Goal: Navigation & Orientation: Find specific page/section

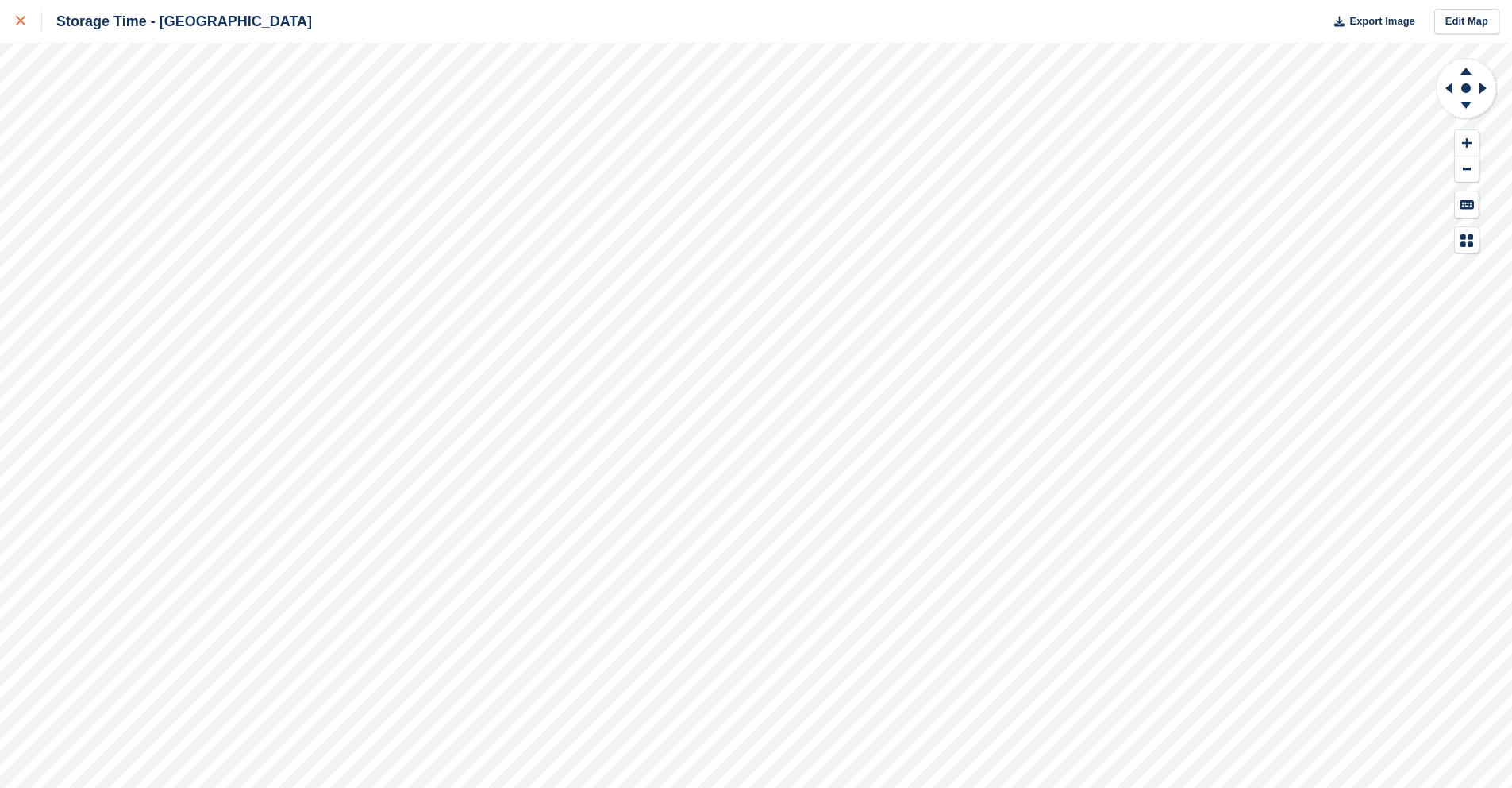
click at [13, 16] on link at bounding box center [21, 21] width 42 height 43
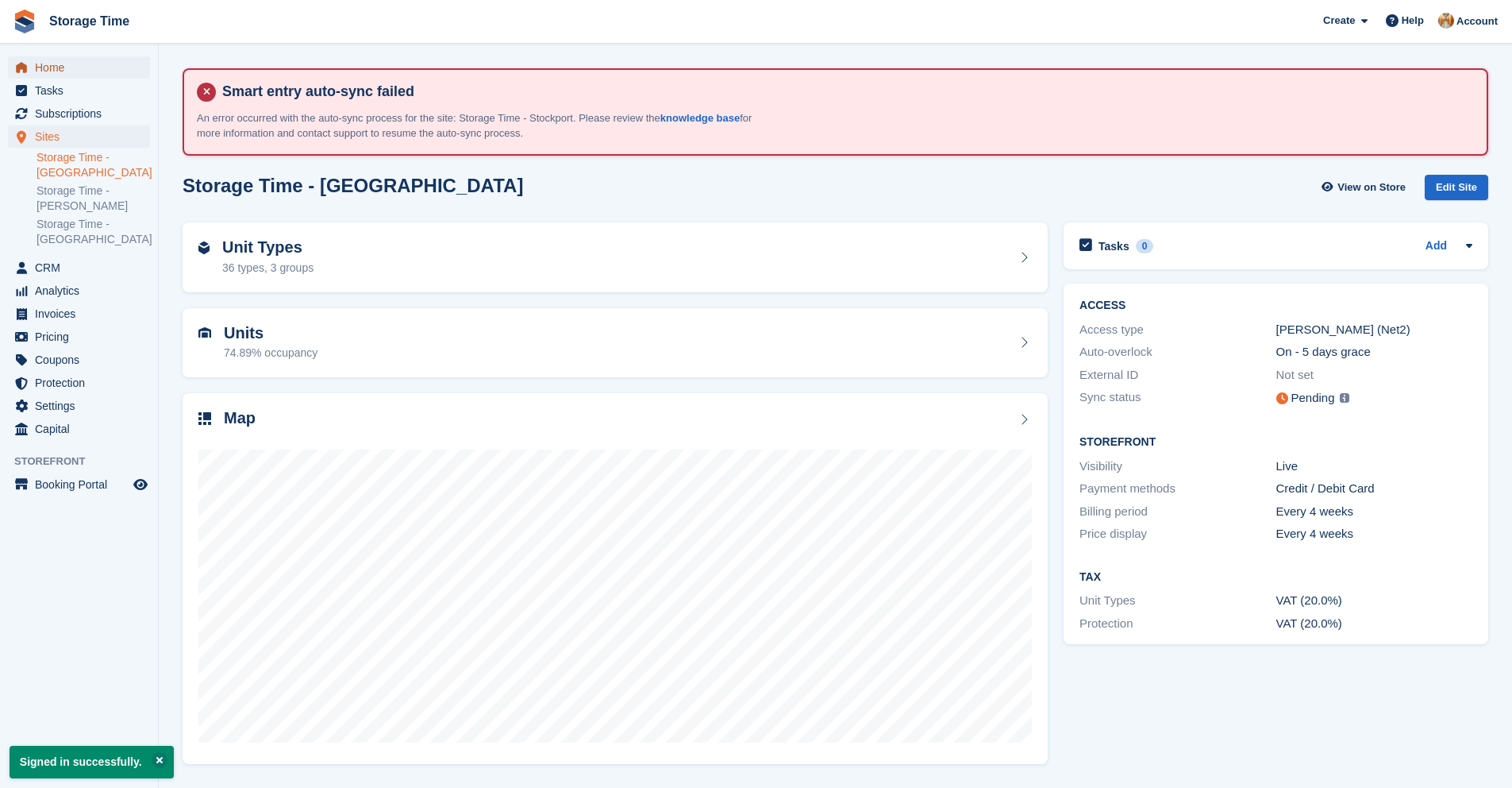
click at [91, 68] on span "Home" at bounding box center [82, 67] width 95 height 22
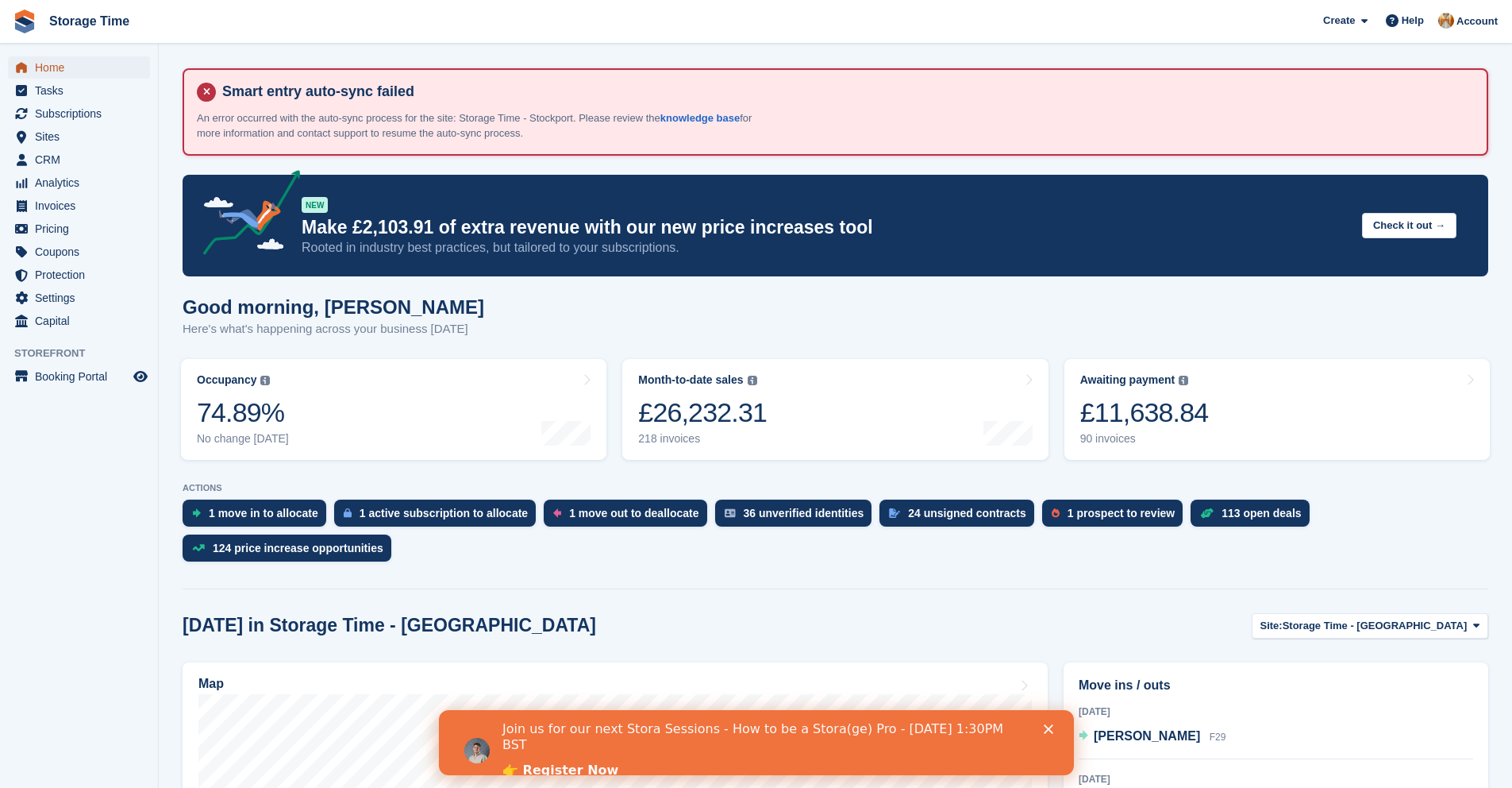
click at [55, 72] on span "Home" at bounding box center [82, 67] width 95 height 22
click at [1053, 719] on div "Join us for our next Stora Sessions - How to be a Stora(ge) Pro - [DATE] 1:30PM…" at bounding box center [755, 749] width 634 height 68
click at [1051, 723] on div "Join us for our next Stora Sessions - How to be a Stora(ge) Pro - [DATE] 1:30PM…" at bounding box center [755, 749] width 634 height 68
click at [1048, 727] on icon "Close" at bounding box center [1048, 729] width 10 height 10
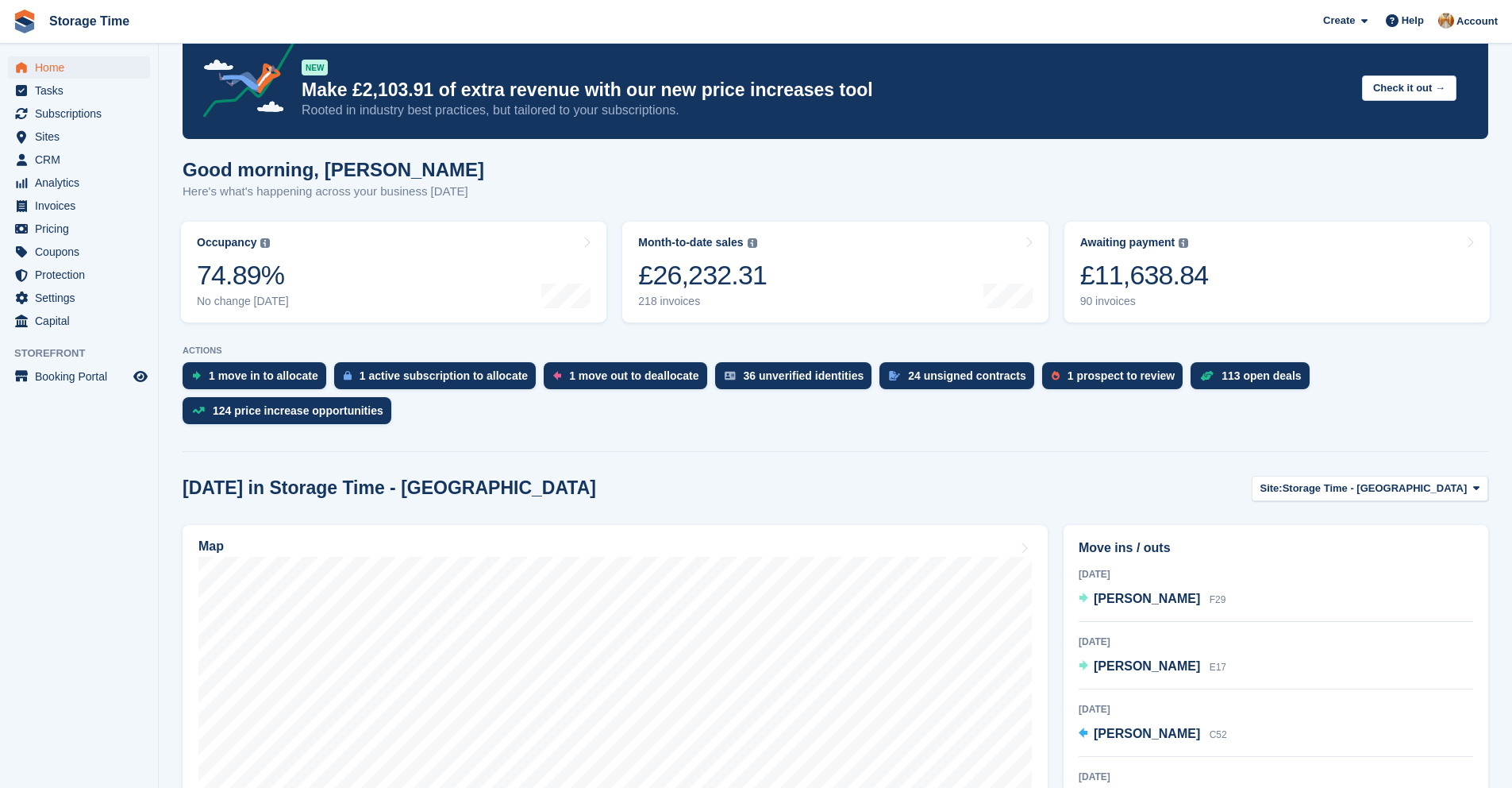
scroll to position [145, 0]
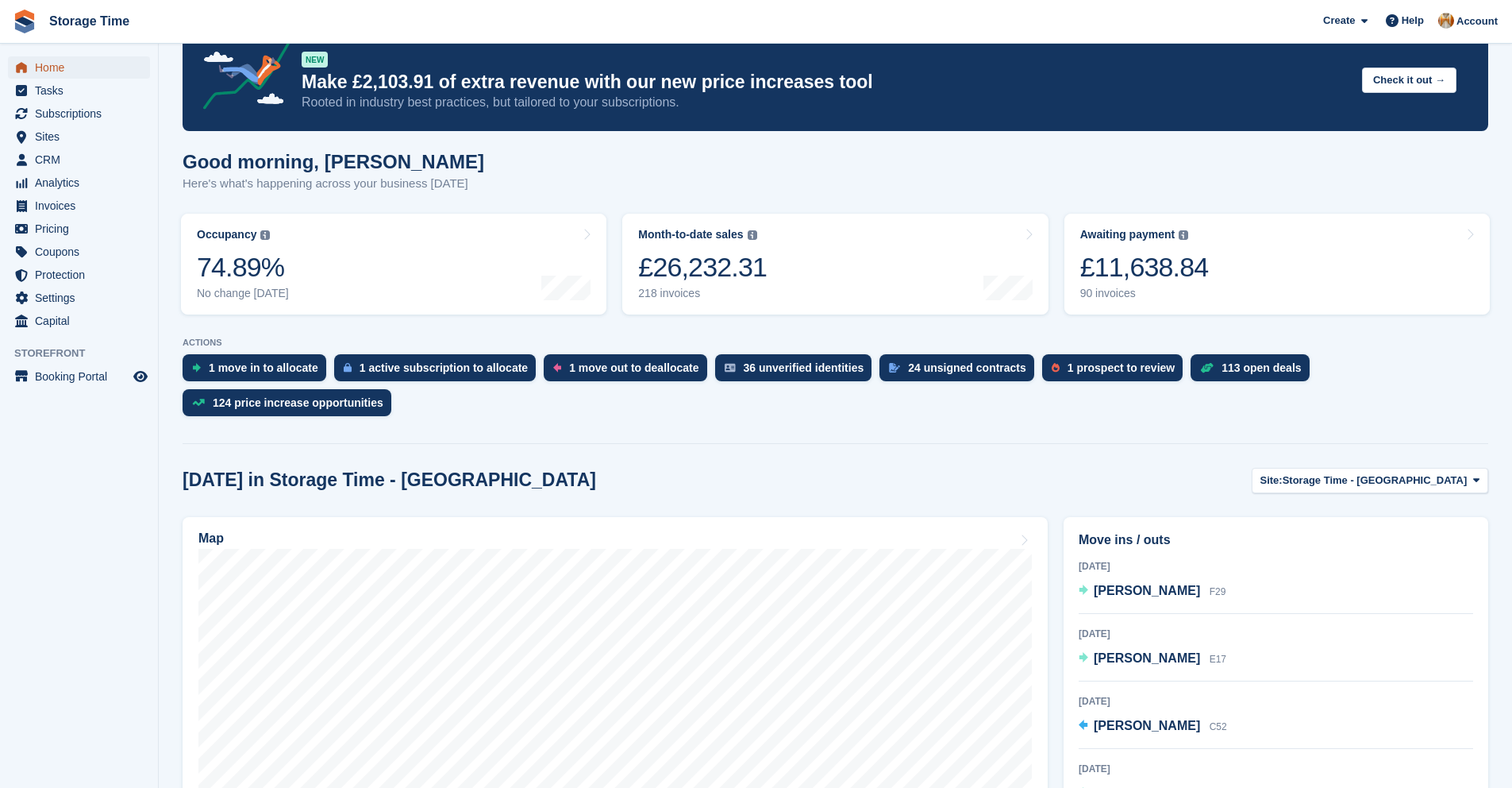
click at [87, 67] on span "Home" at bounding box center [82, 67] width 95 height 22
